Goal: Check status

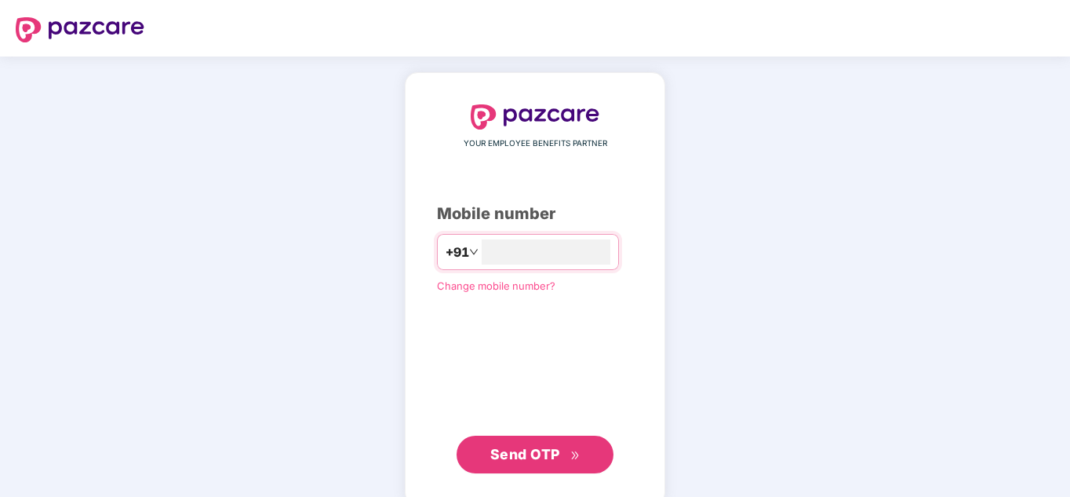
type input "**********"
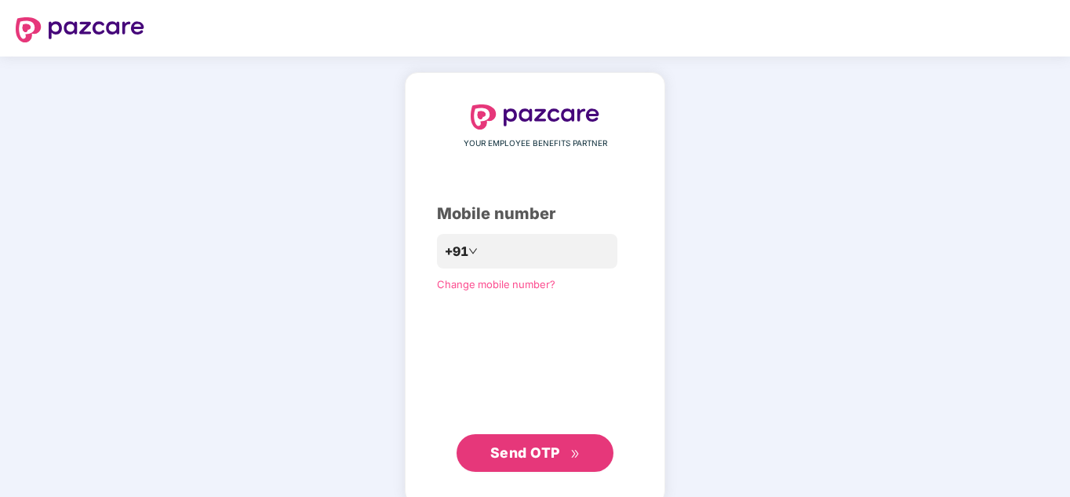
click at [525, 448] on span "Send OTP" at bounding box center [525, 452] width 70 height 16
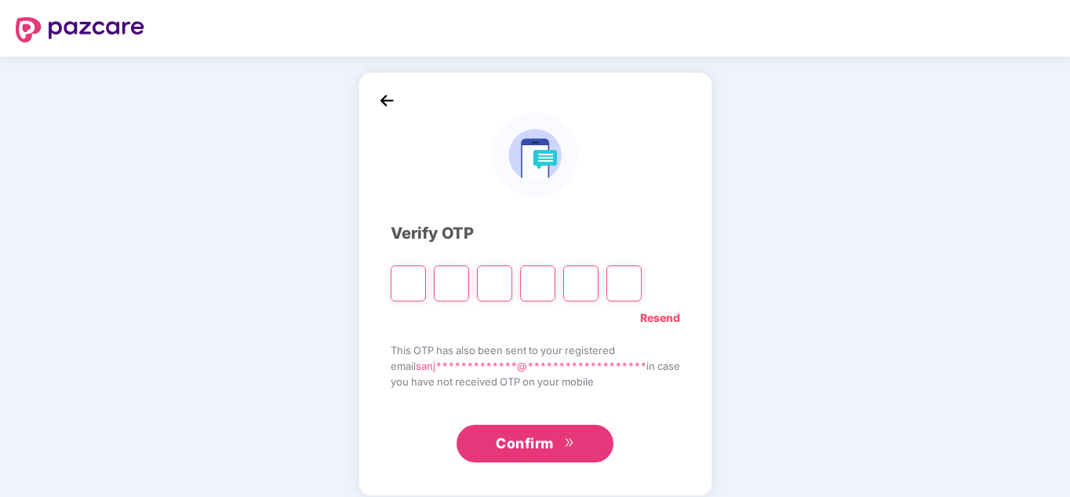
type input "*"
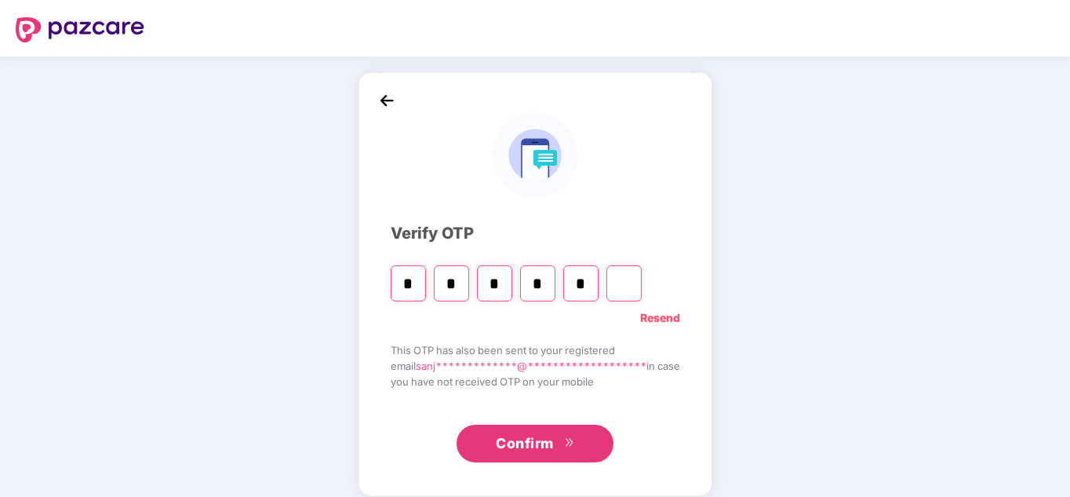
type input "*"
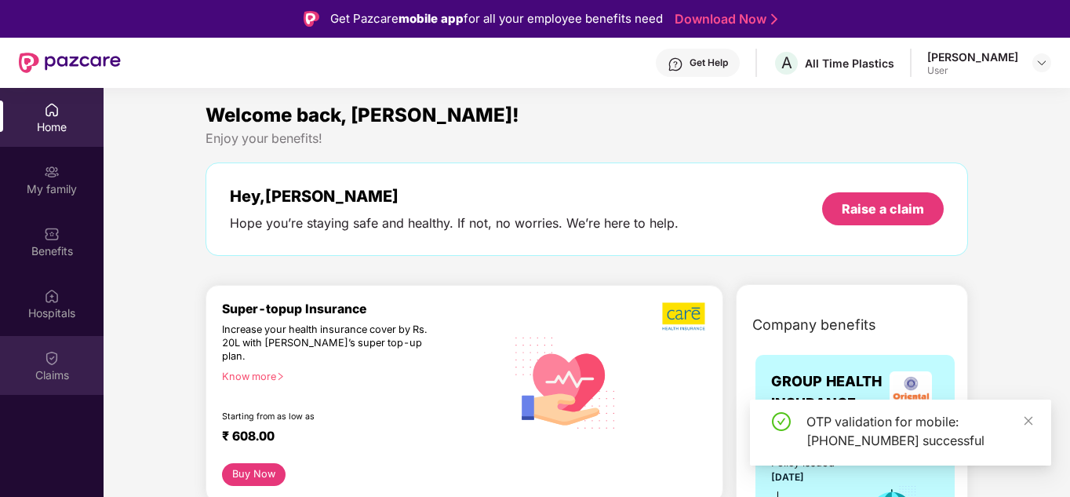
click at [57, 362] on img at bounding box center [52, 358] width 16 height 16
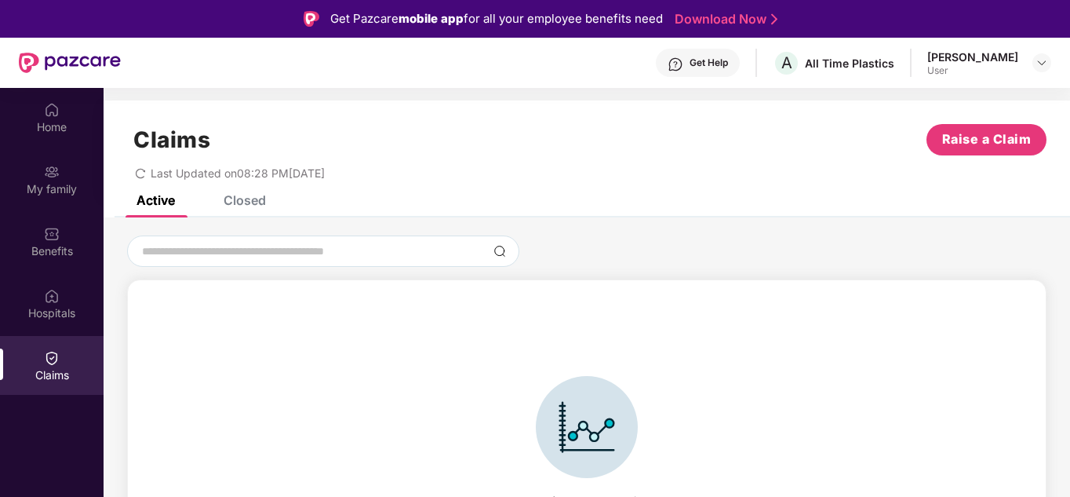
click at [250, 198] on div "Closed" at bounding box center [245, 200] width 42 height 16
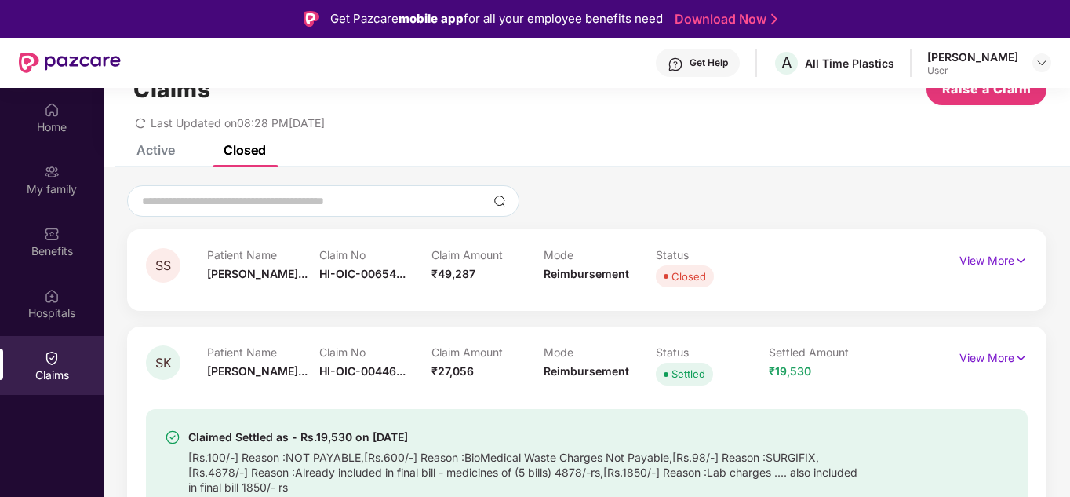
scroll to position [78, 0]
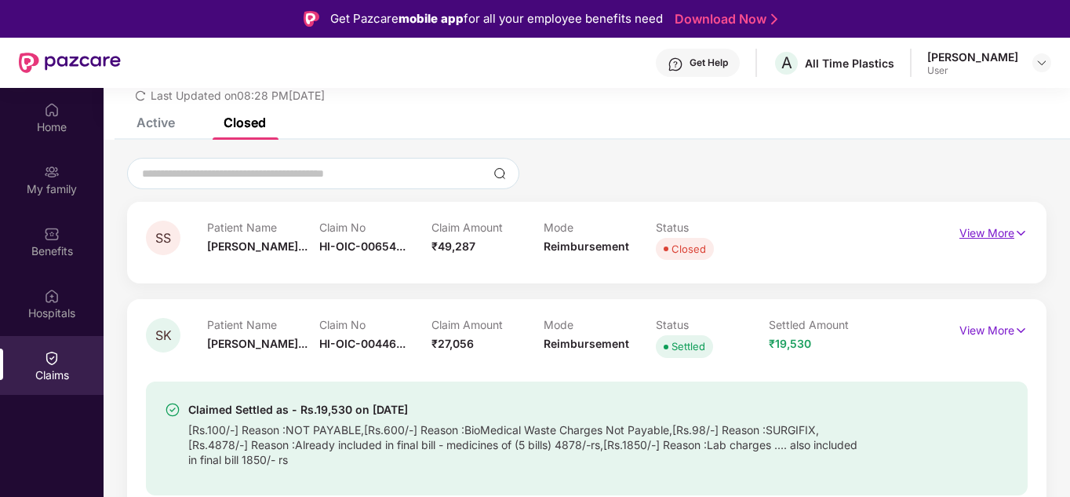
click at [969, 236] on p "View More" at bounding box center [993, 230] width 68 height 21
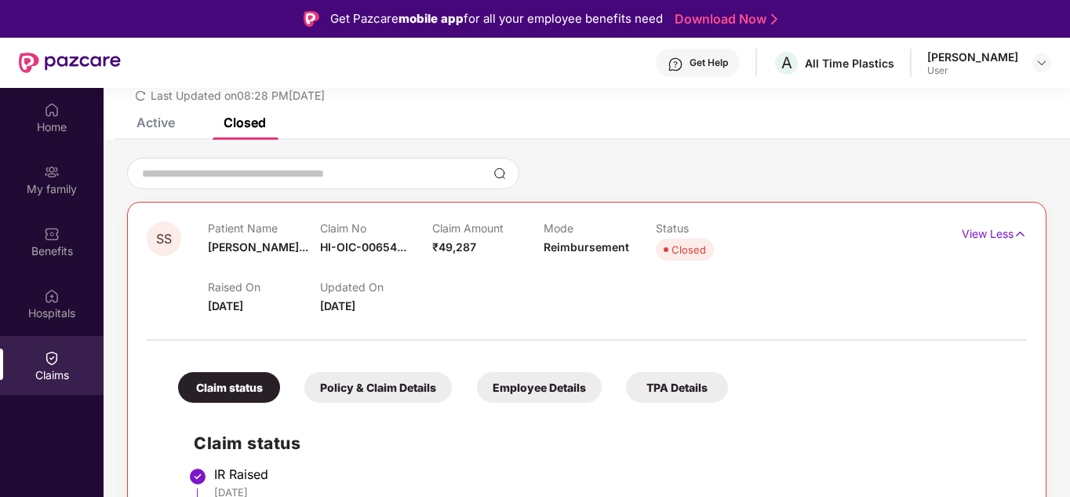
scroll to position [0, 0]
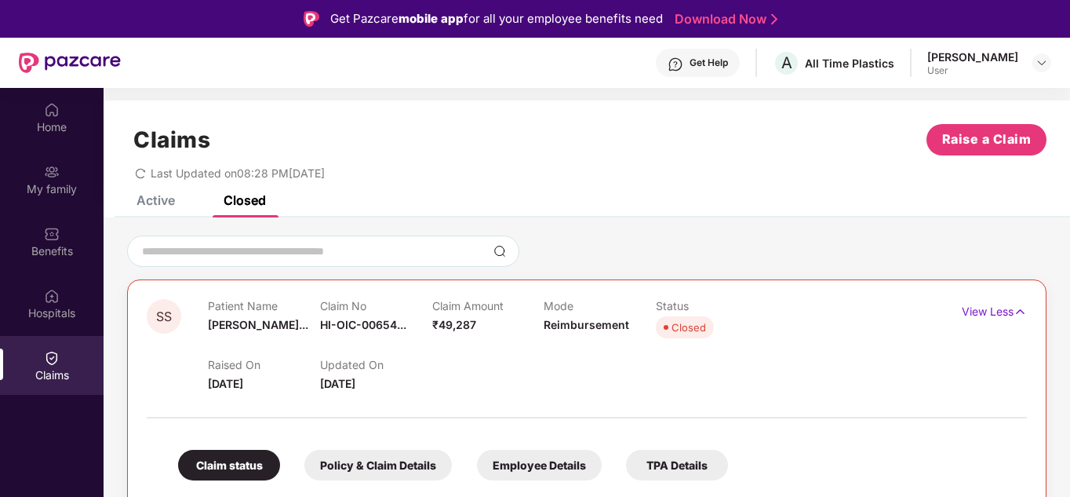
click at [674, 323] on div "Closed" at bounding box center [688, 327] width 35 height 16
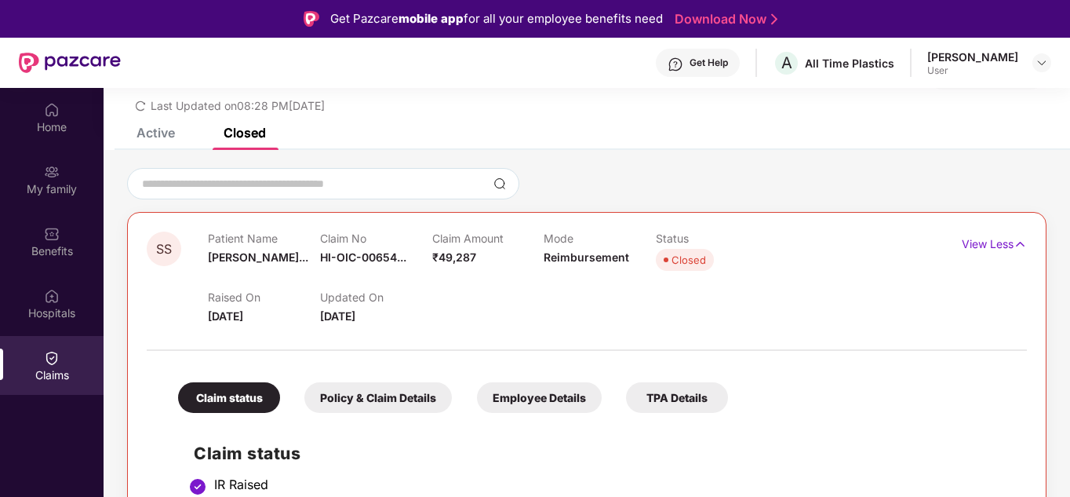
scroll to position [157, 0]
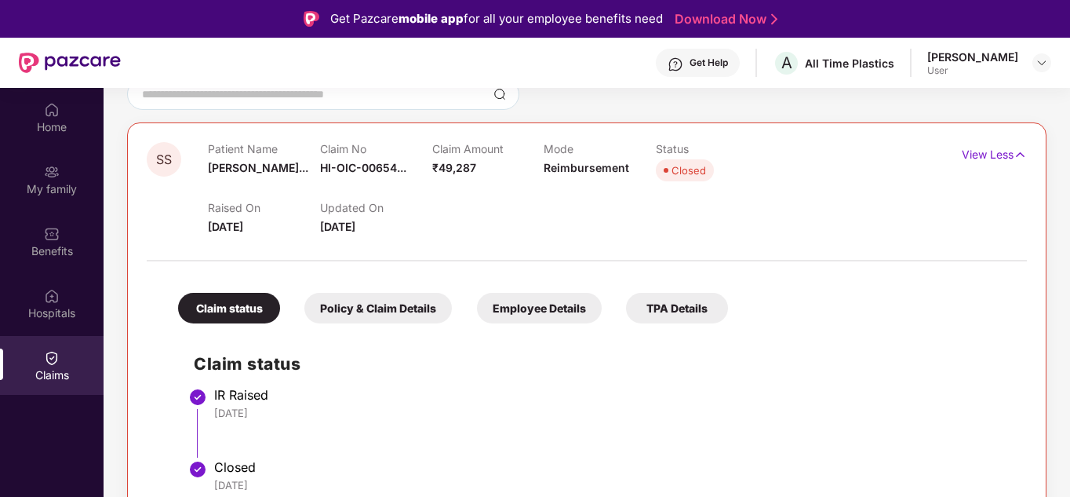
click at [369, 309] on div "Policy & Claim Details" at bounding box center [377, 308] width 147 height 31
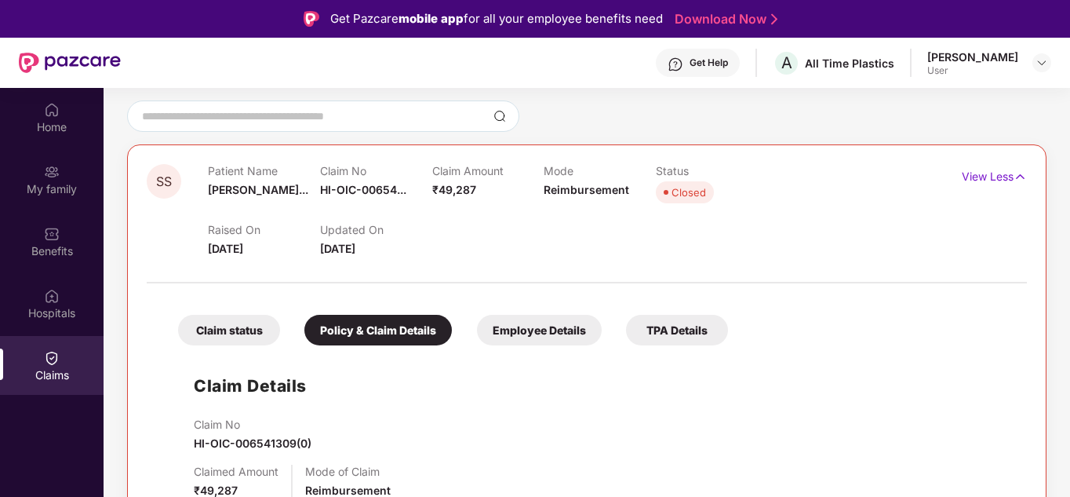
scroll to position [78, 0]
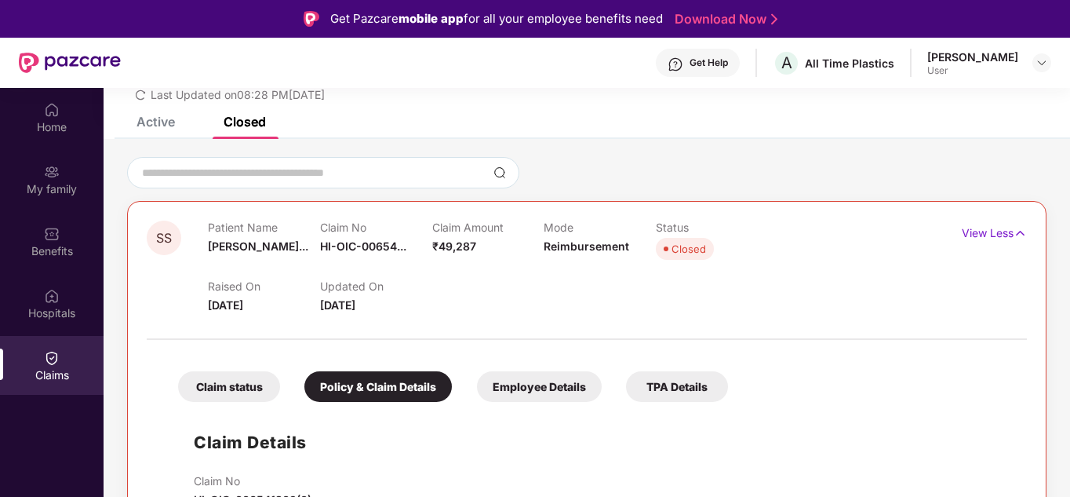
click at [526, 387] on div "Employee Details" at bounding box center [539, 386] width 125 height 31
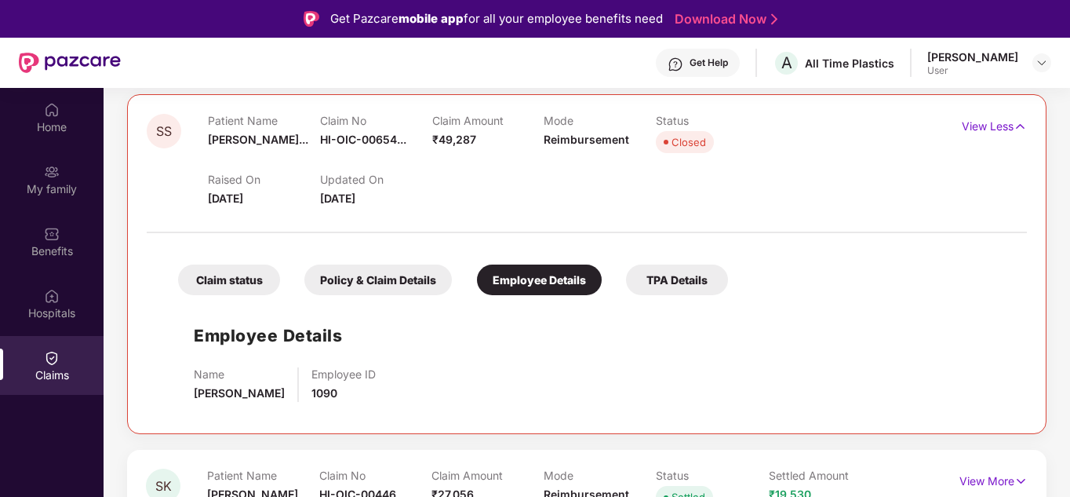
scroll to position [157, 0]
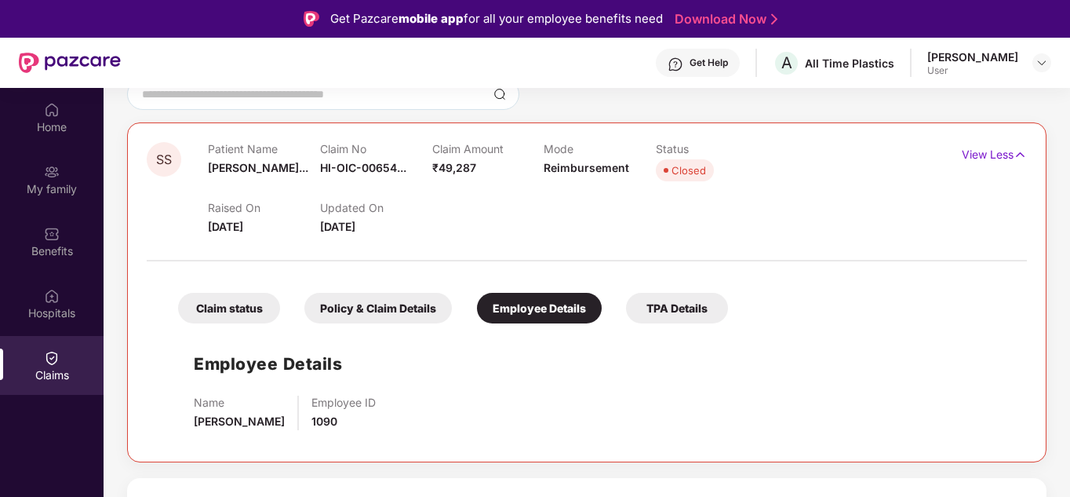
click at [676, 311] on div "TPA Details" at bounding box center [677, 308] width 102 height 31
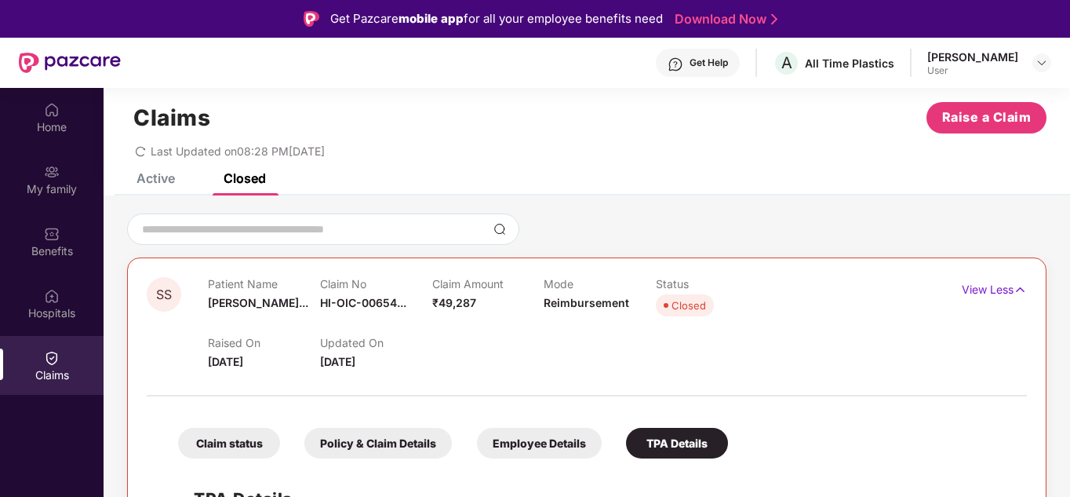
scroll to position [0, 0]
